Goal: Information Seeking & Learning: Learn about a topic

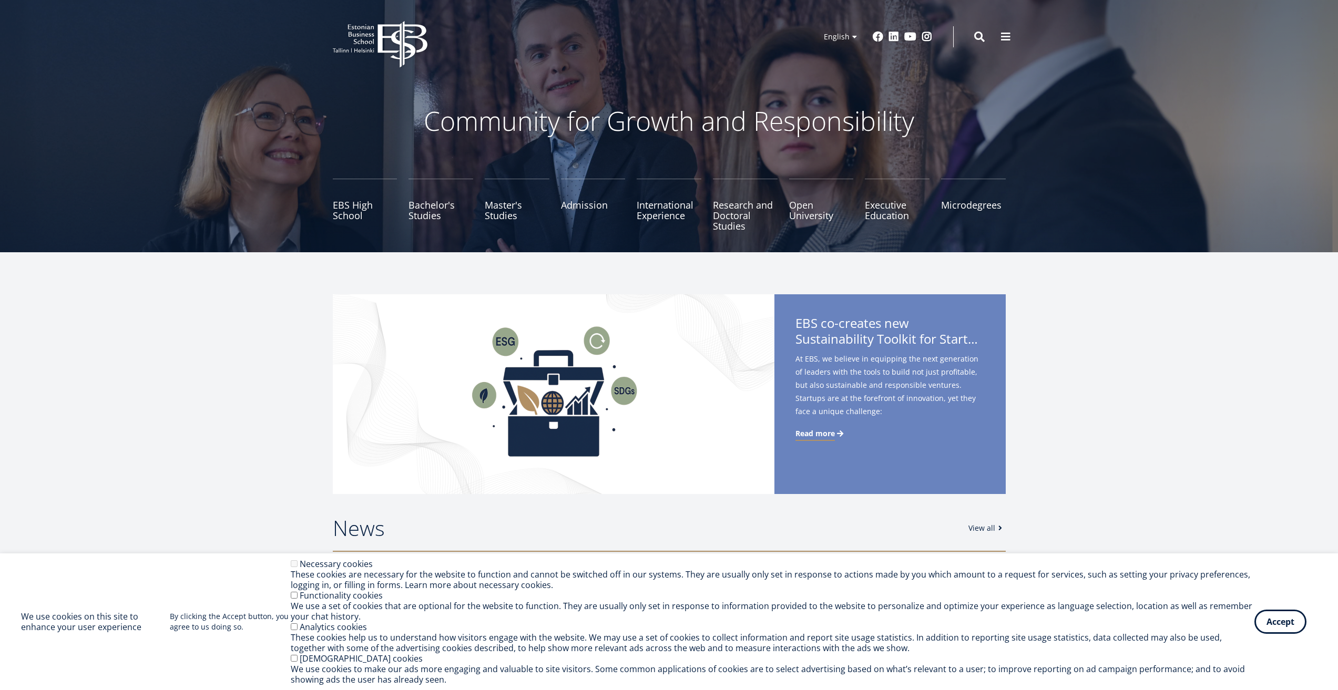
click at [1285, 629] on button "Accept" at bounding box center [1280, 622] width 52 height 24
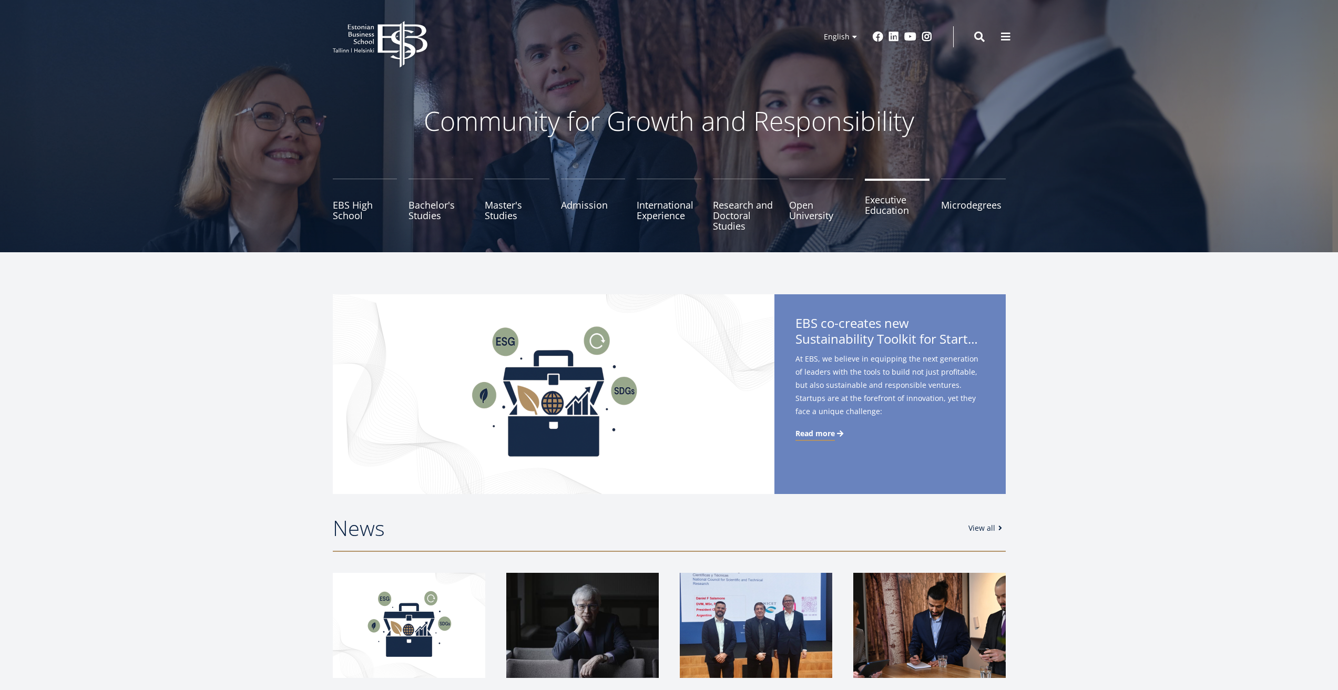
click at [870, 209] on link "Executive Education" at bounding box center [897, 205] width 65 height 53
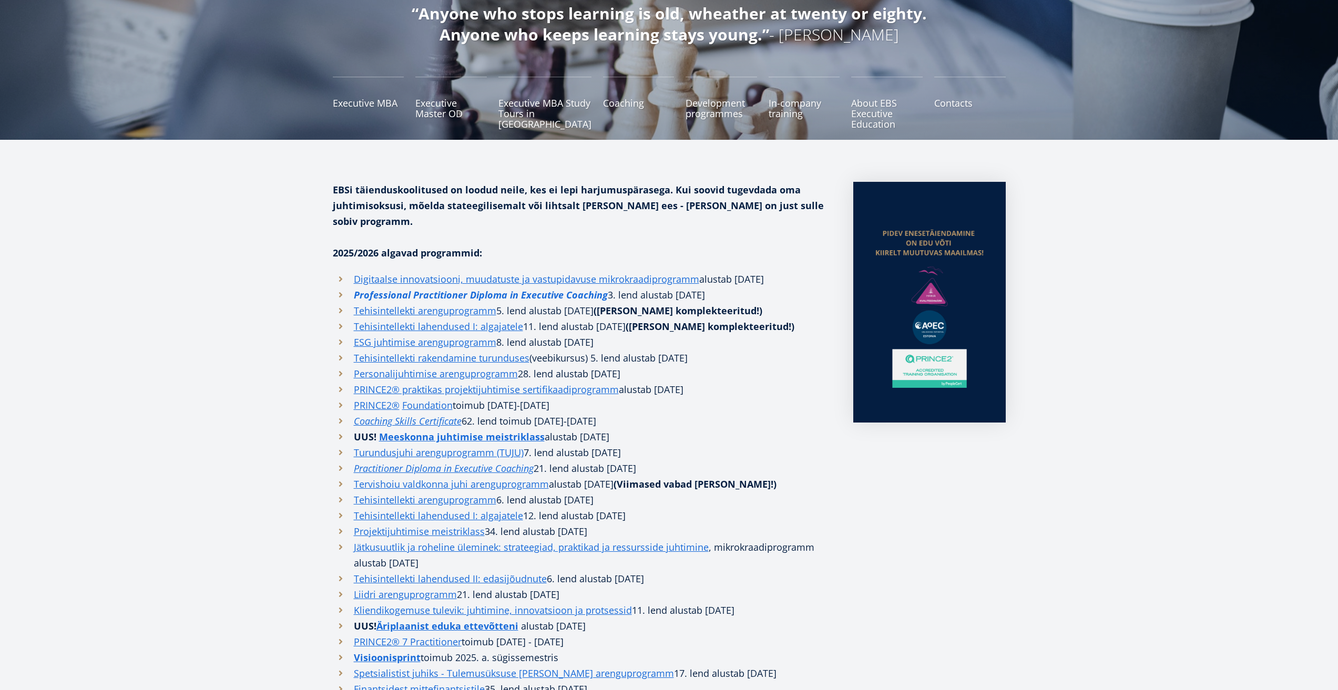
scroll to position [158, 0]
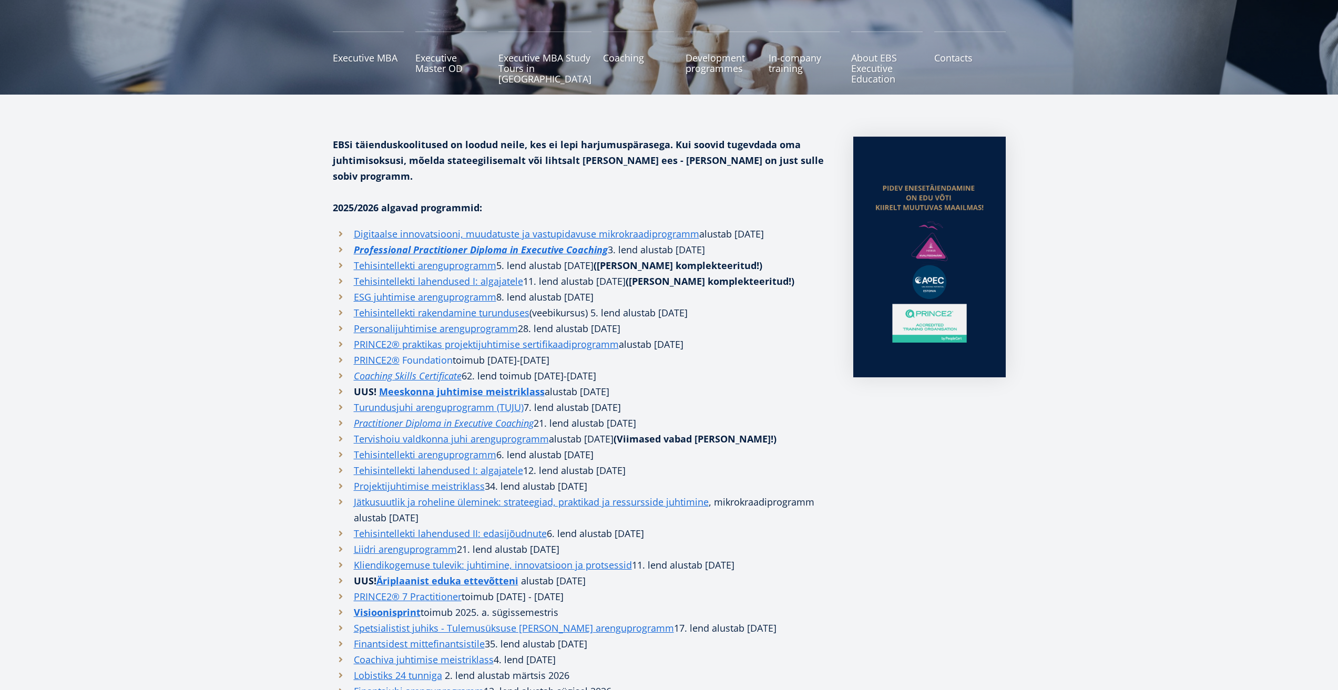
click at [431, 352] on link "Foundation" at bounding box center [427, 360] width 50 height 16
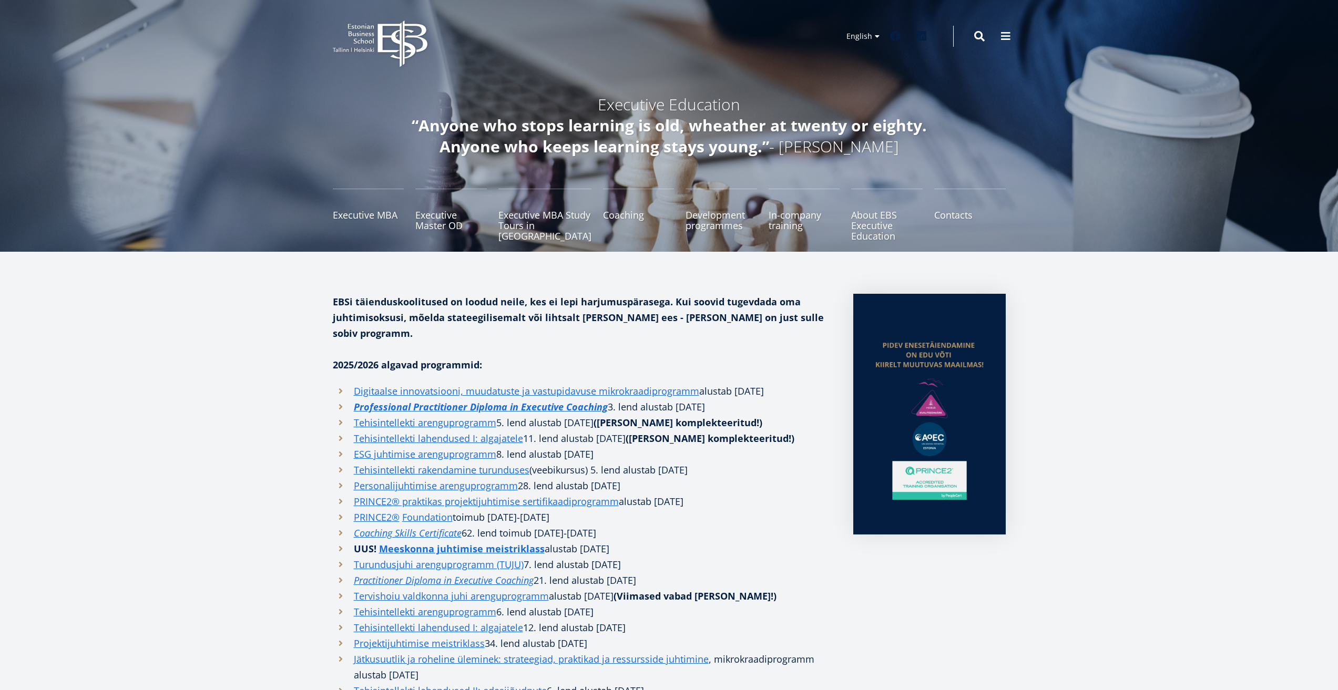
scroll to position [0, 0]
click at [520, 399] on link "Professional Practitioner Diploma in Executive Coaching" at bounding box center [481, 407] width 254 height 16
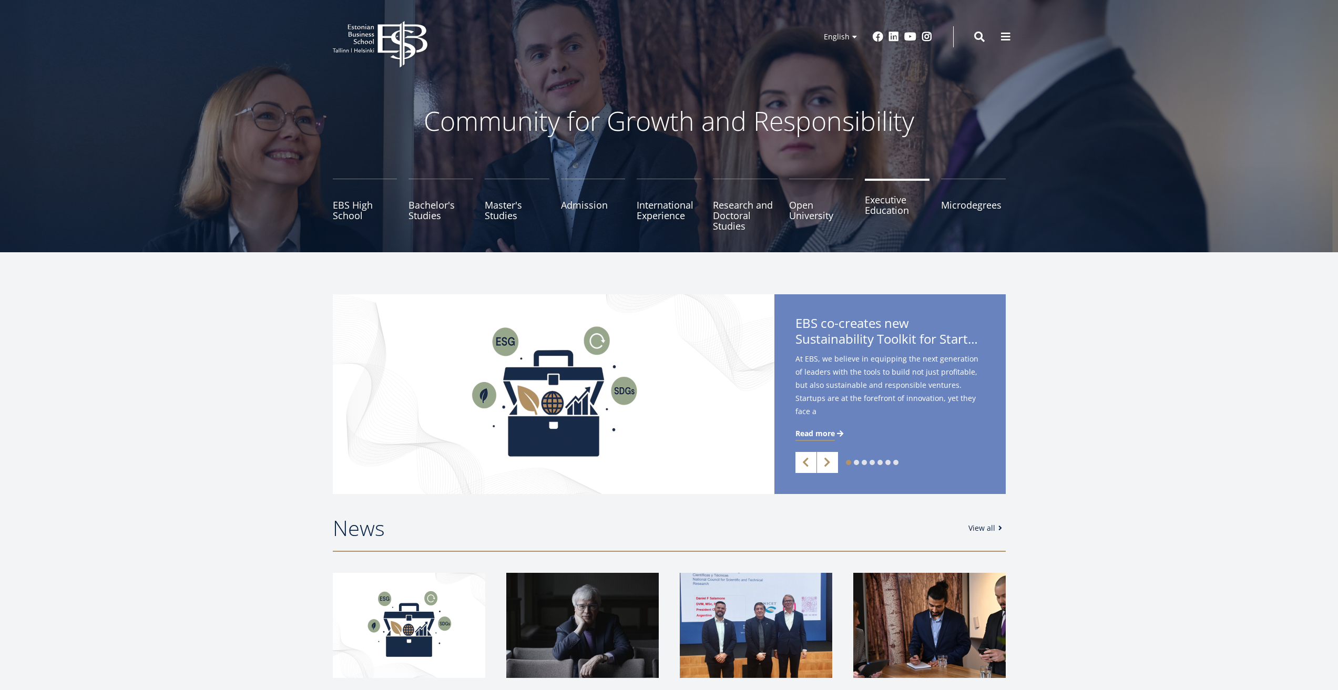
click at [872, 216] on link "Executive Education" at bounding box center [897, 205] width 65 height 53
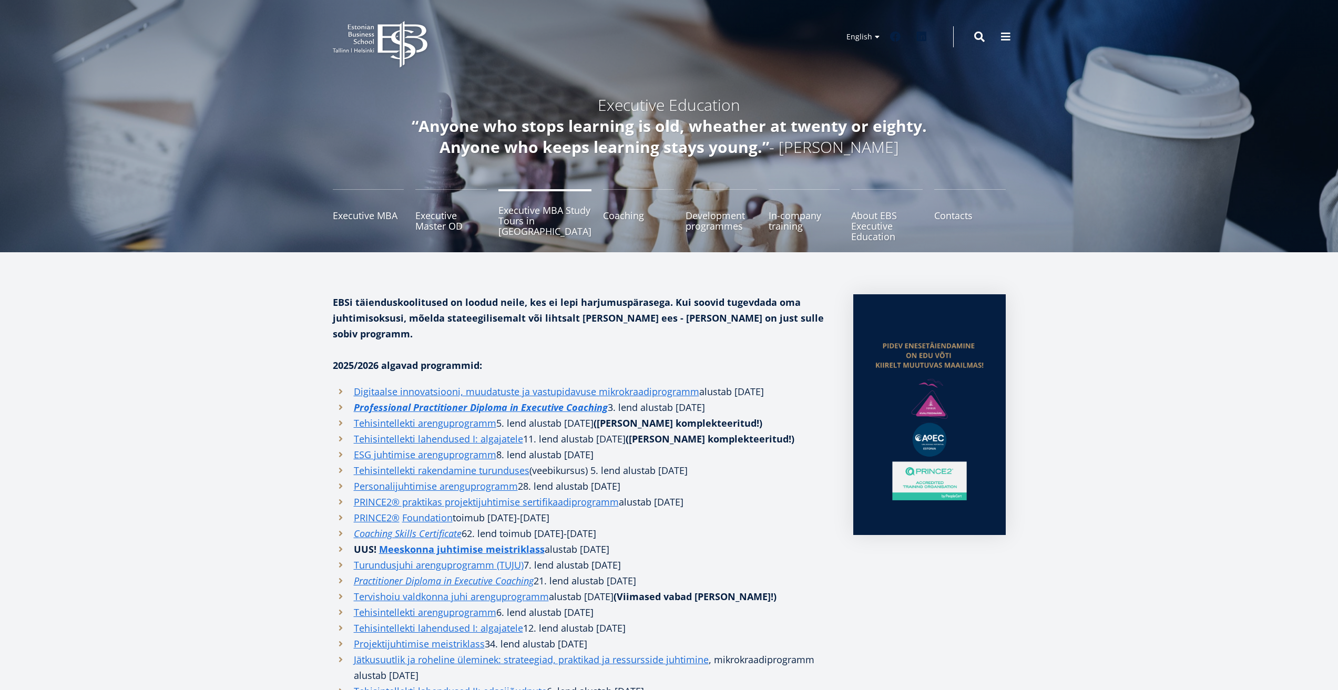
click at [514, 228] on link "Executive MBA Study Tours in [GEOGRAPHIC_DATA]" at bounding box center [544, 215] width 93 height 53
